Goal: Contribute content: Add original content to the website for others to see

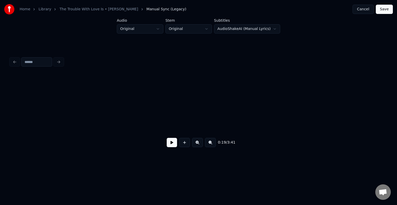
scroll to position [0, 745]
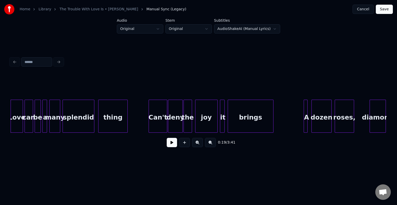
click at [172, 144] on button at bounding box center [172, 142] width 10 height 9
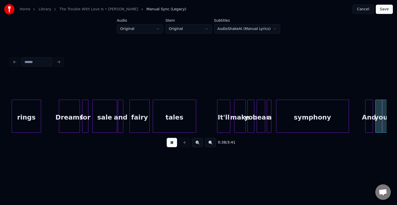
scroll to position [0, 1499]
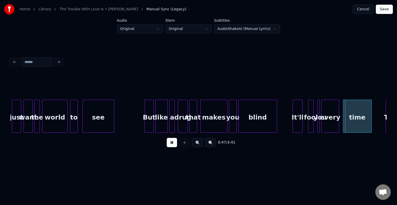
click at [172, 144] on button at bounding box center [172, 142] width 10 height 9
click at [319, 127] on div at bounding box center [320, 116] width 2 height 33
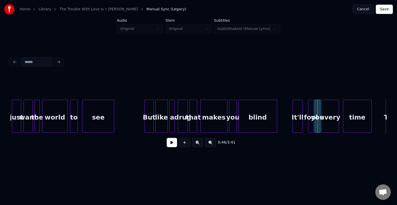
click at [315, 127] on div at bounding box center [316, 116] width 2 height 33
click at [168, 145] on button at bounding box center [172, 142] width 10 height 9
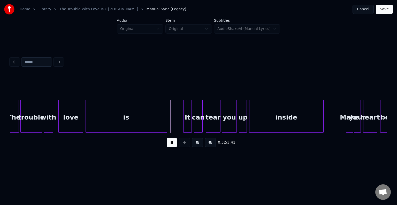
click at [168, 145] on button at bounding box center [172, 142] width 10 height 9
click at [140, 124] on div "is" at bounding box center [126, 117] width 81 height 35
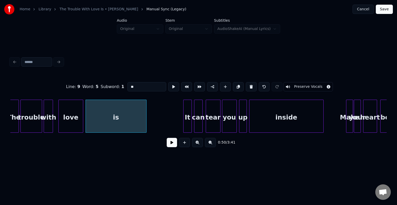
click at [146, 122] on div at bounding box center [146, 116] width 2 height 33
click at [169, 147] on button at bounding box center [172, 142] width 10 height 9
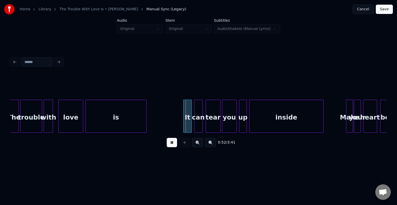
click at [169, 147] on button at bounding box center [172, 142] width 10 height 9
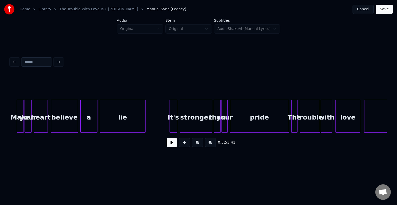
click at [171, 146] on button at bounding box center [172, 142] width 10 height 9
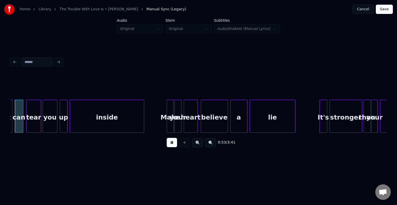
click at [171, 146] on button at bounding box center [172, 142] width 10 height 9
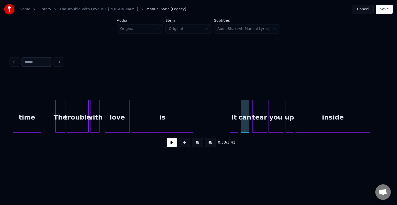
scroll to position [0, 1818]
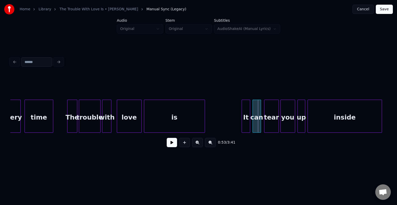
click at [159, 127] on div "is" at bounding box center [174, 117] width 61 height 35
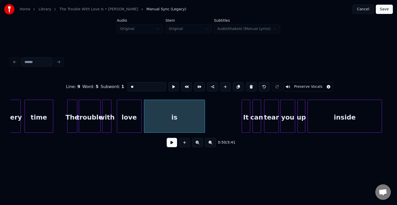
click at [167, 138] on button at bounding box center [172, 142] width 10 height 9
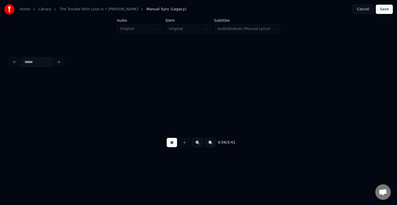
scroll to position [0, 2194]
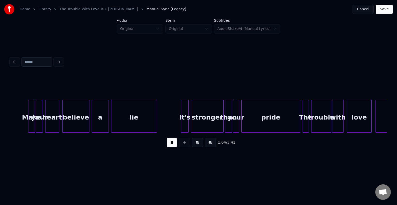
click at [167, 138] on button at bounding box center [172, 142] width 10 height 9
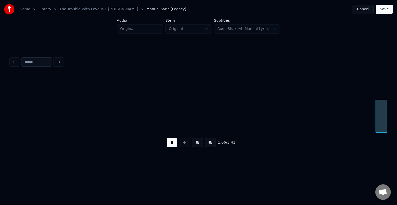
scroll to position [0, 2571]
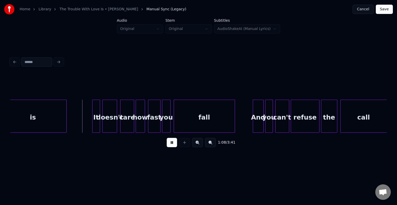
click at [167, 138] on button at bounding box center [172, 142] width 10 height 9
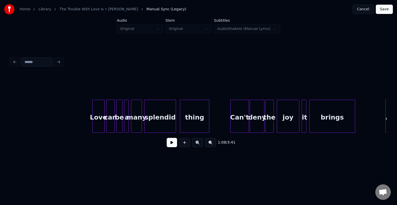
scroll to position [0, 673]
